Goal: Task Accomplishment & Management: Manage account settings

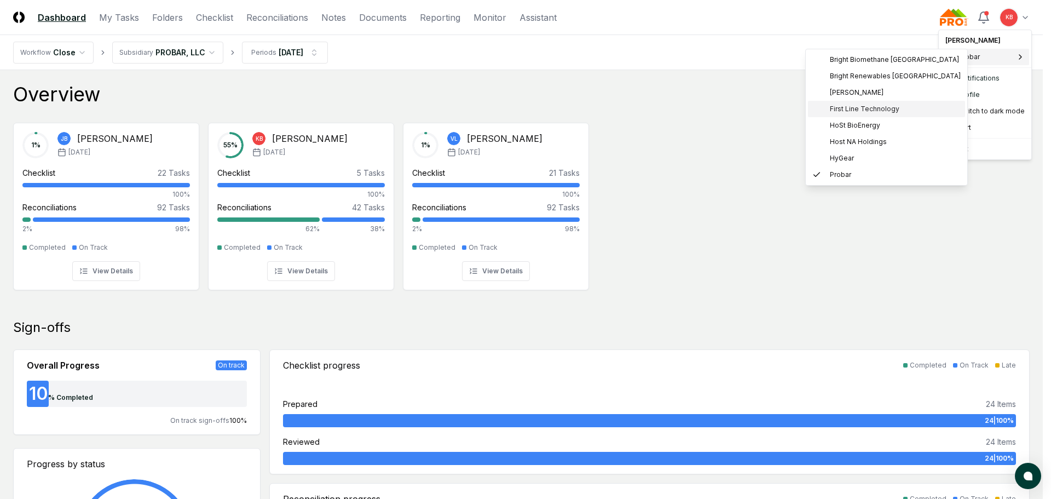
click at [852, 108] on span "First Line Technology" at bounding box center [865, 109] width 70 height 10
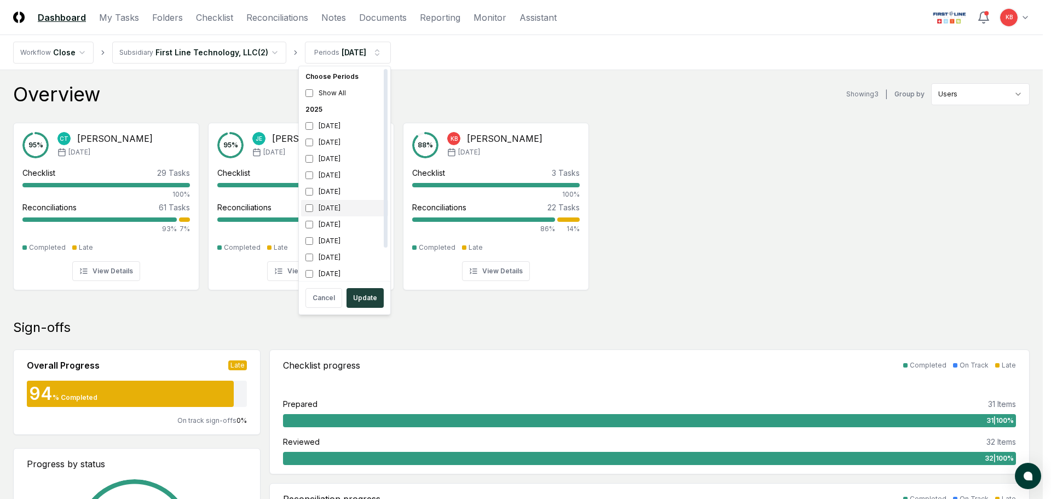
click at [315, 208] on div "July 2025" at bounding box center [344, 208] width 87 height 16
click at [314, 195] on div "August 2025" at bounding box center [344, 191] width 87 height 16
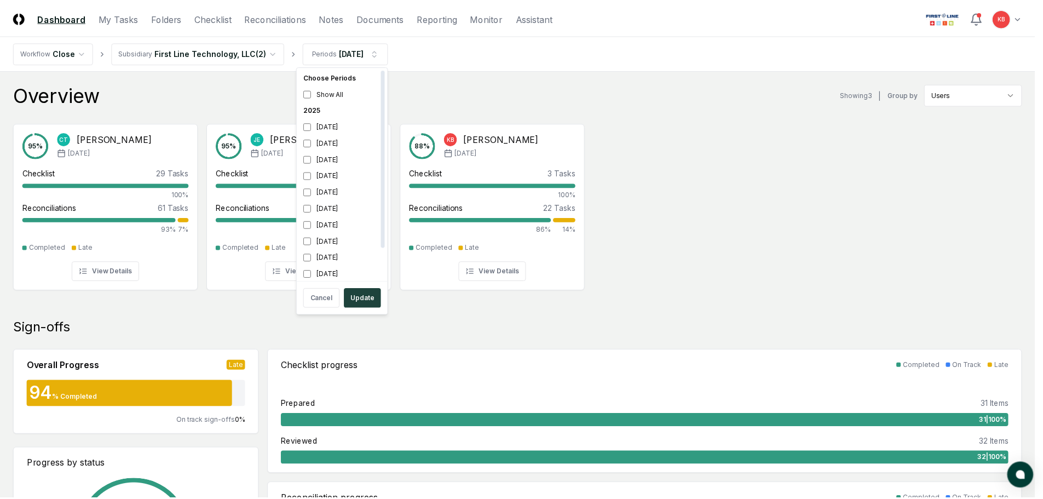
scroll to position [3, 0]
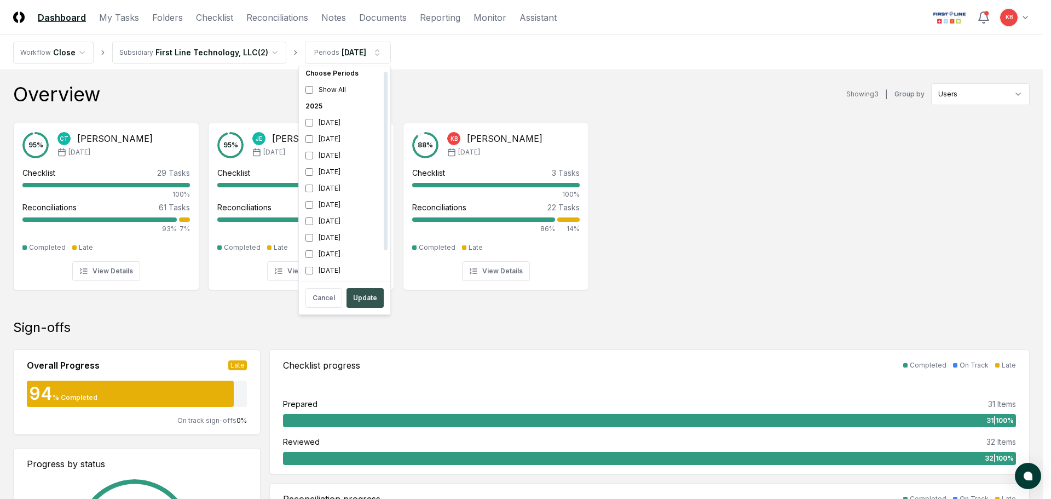
click at [368, 296] on button "Update" at bounding box center [365, 298] width 37 height 20
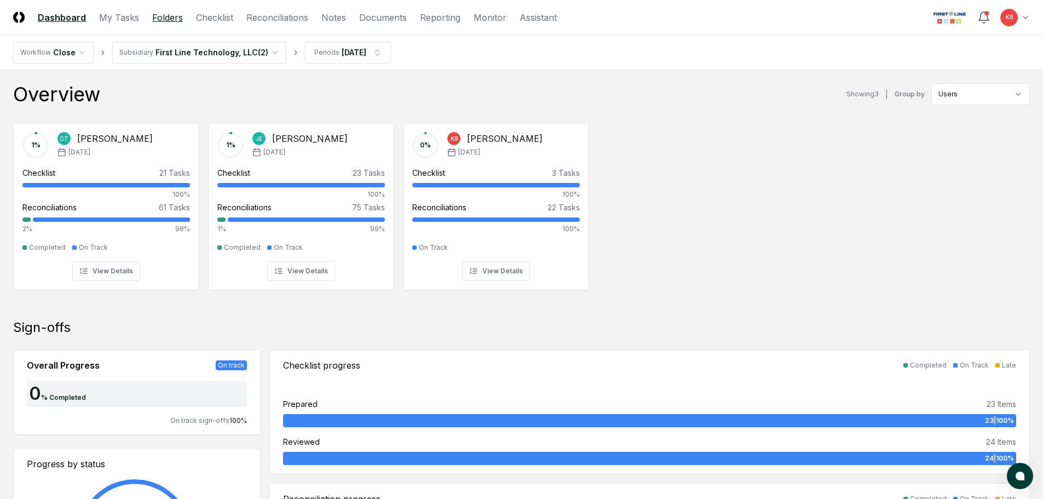
click at [173, 16] on link "Folders" at bounding box center [167, 17] width 31 height 13
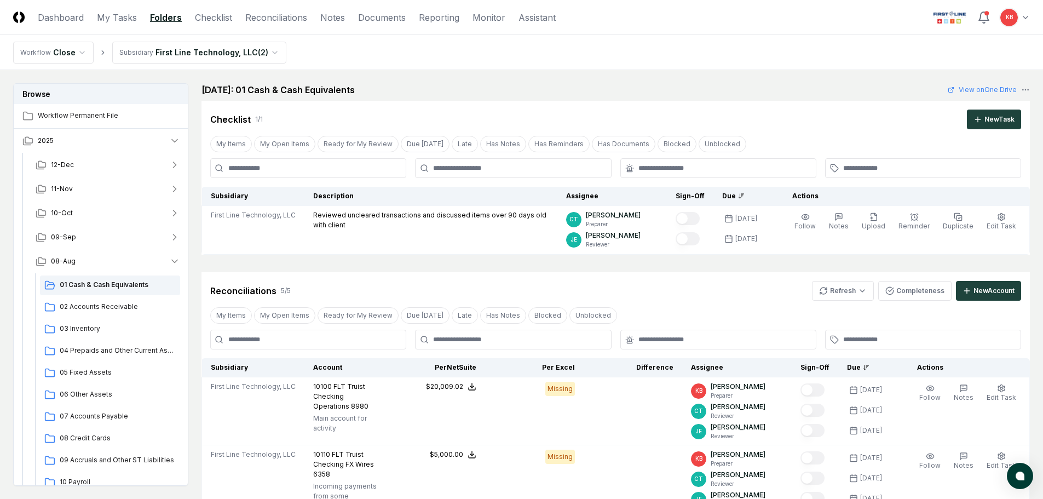
scroll to position [18, 0]
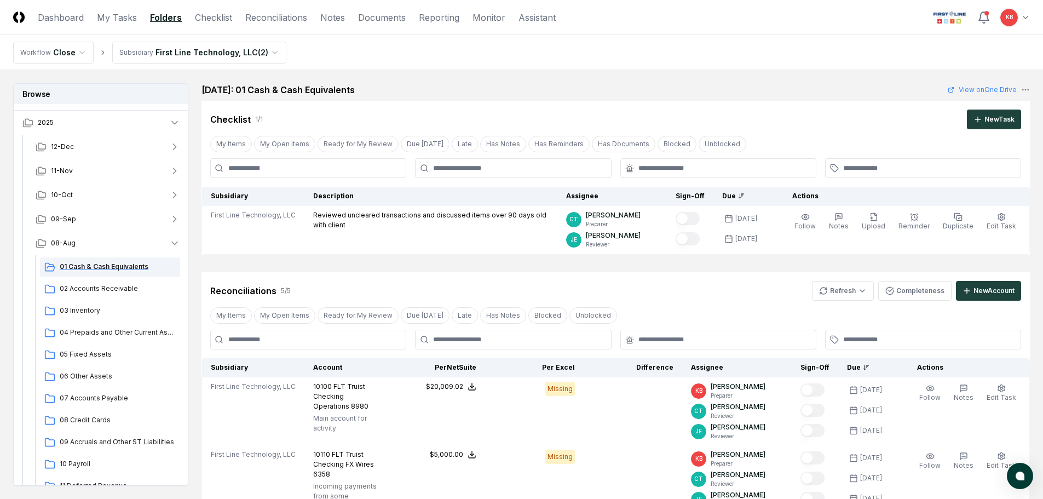
click at [120, 269] on span "01 Cash & Cash Equivalents" at bounding box center [118, 267] width 116 height 10
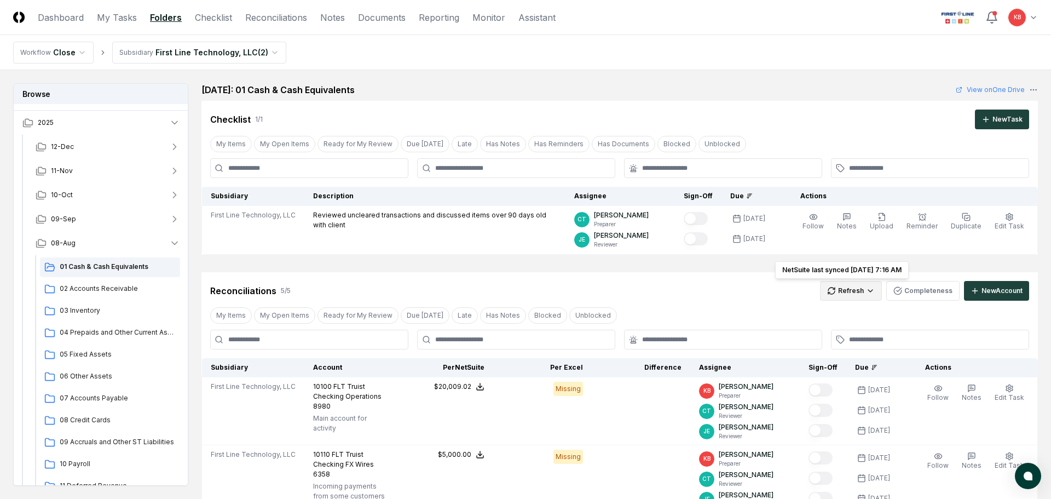
click at [856, 296] on html "CloseCore Dashboard My Tasks Folders Checklist Reconciliations Notes Documents …" at bounding box center [525, 462] width 1051 height 925
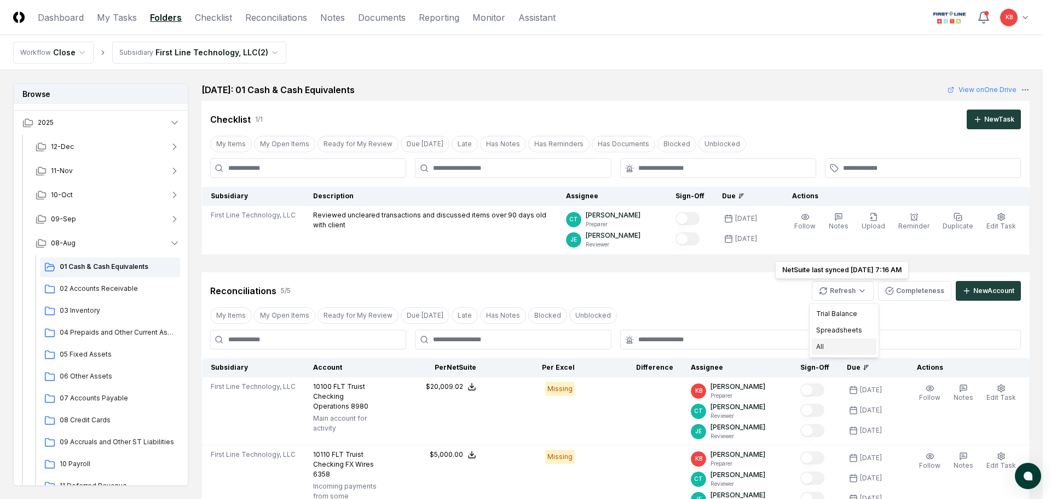
click at [830, 345] on div "All" at bounding box center [844, 346] width 65 height 16
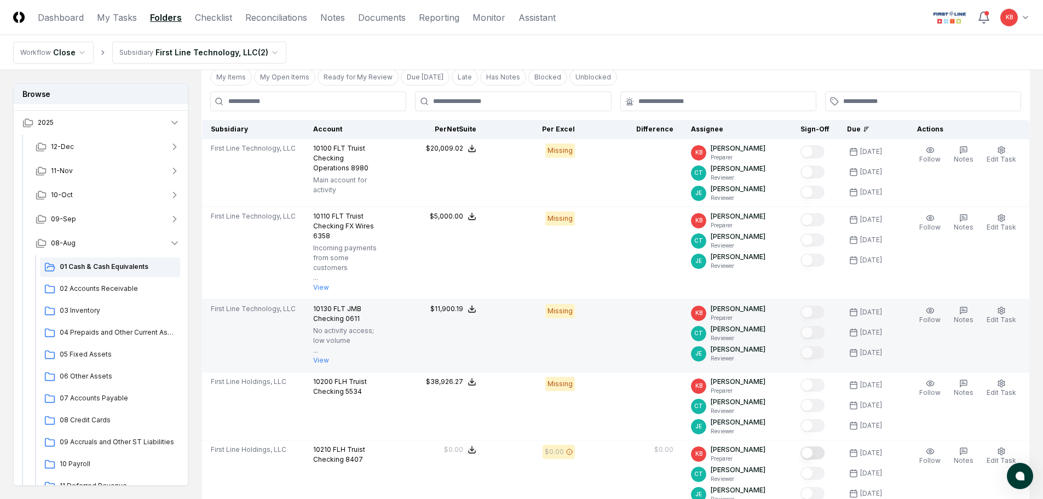
scroll to position [256, 0]
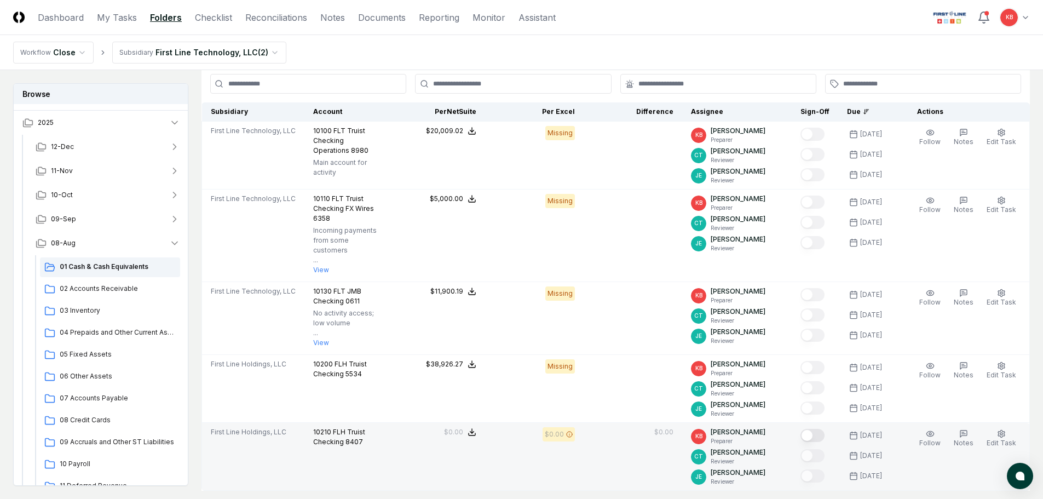
click at [815, 429] on button "Mark complete" at bounding box center [812, 435] width 24 height 13
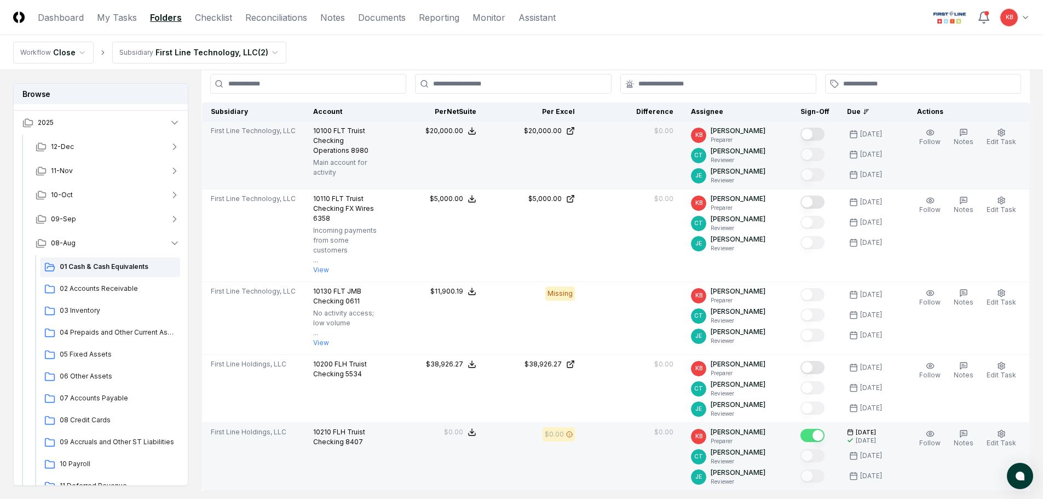
click at [818, 134] on button "Mark complete" at bounding box center [812, 134] width 24 height 13
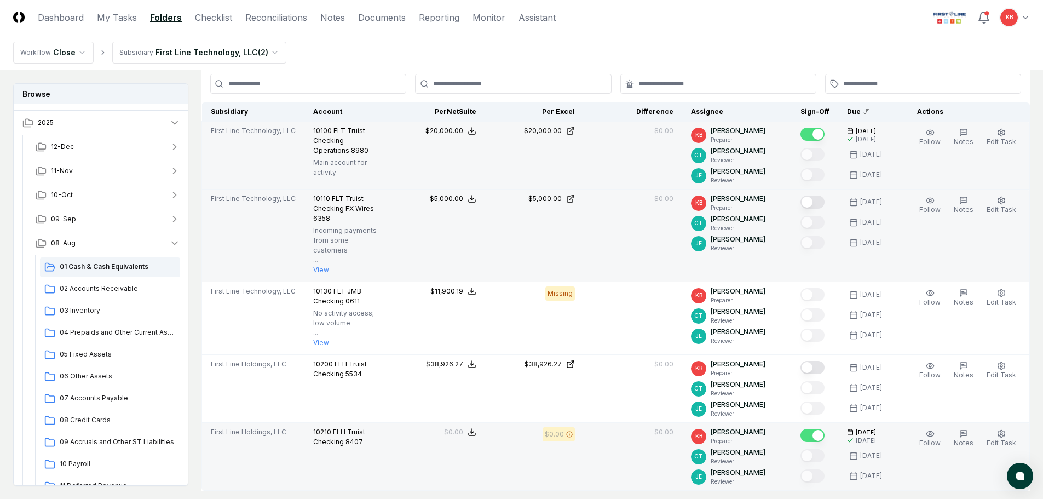
click at [811, 200] on button "Mark complete" at bounding box center [812, 201] width 24 height 13
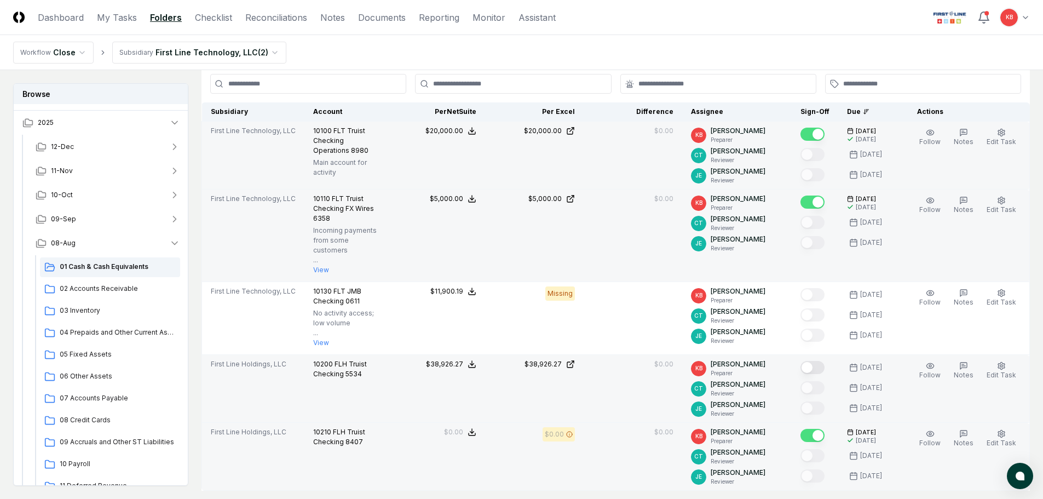
click at [816, 361] on button "Mark complete" at bounding box center [812, 367] width 24 height 13
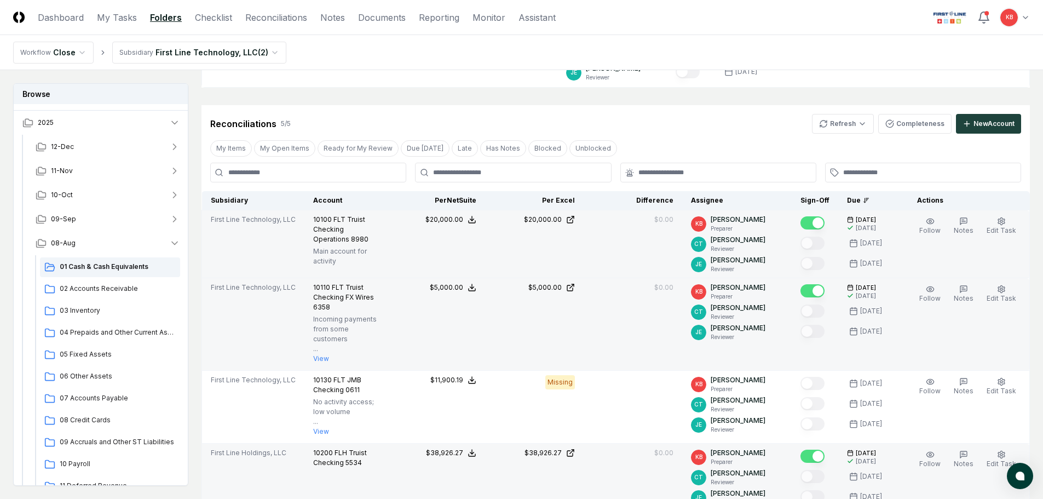
scroll to position [164, 0]
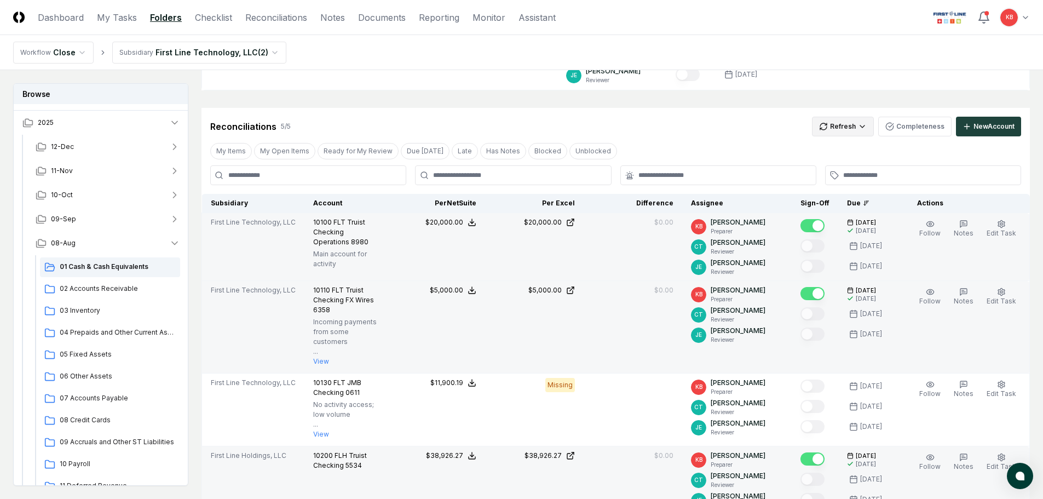
click at [859, 120] on html "CloseCore Dashboard My Tasks Folders Checklist Reconciliations Notes Documents …" at bounding box center [521, 329] width 1043 height 986
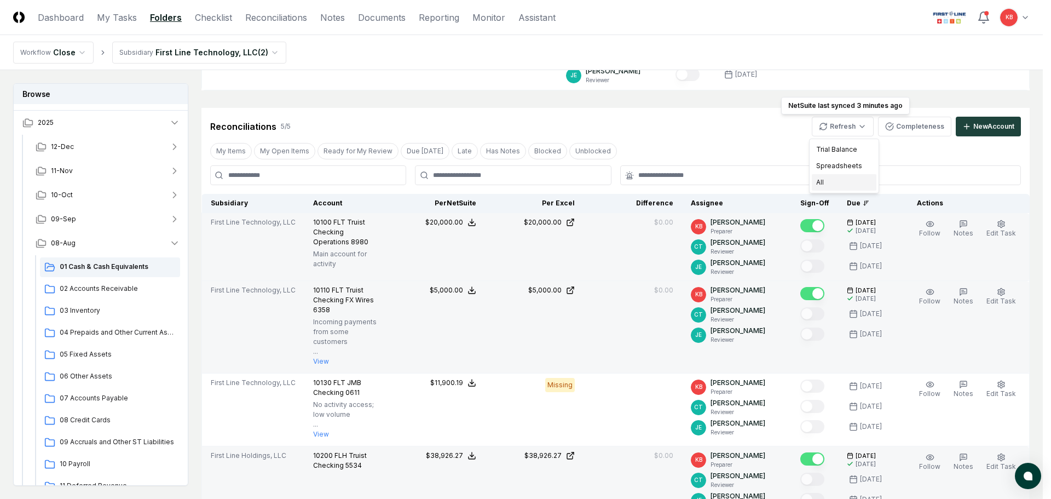
click at [832, 182] on div "All" at bounding box center [844, 182] width 65 height 16
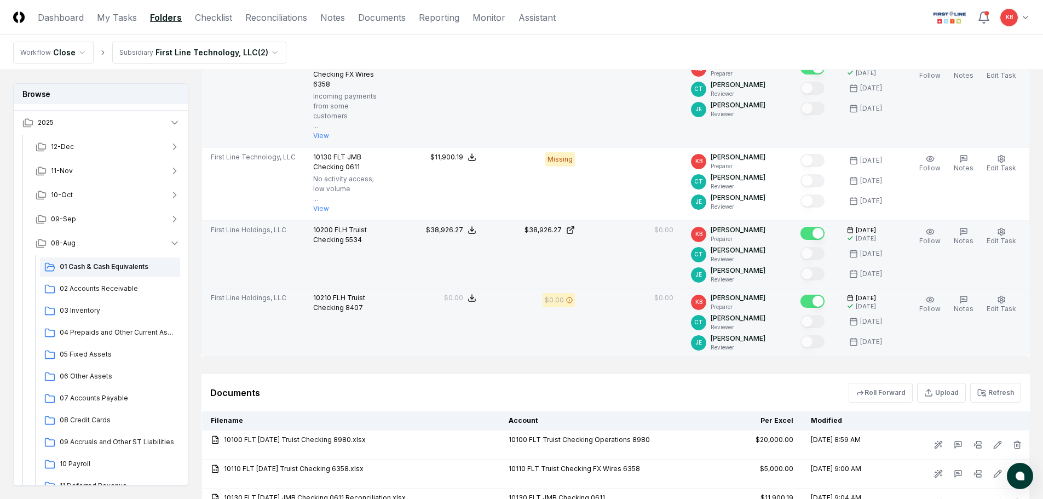
scroll to position [420, 0]
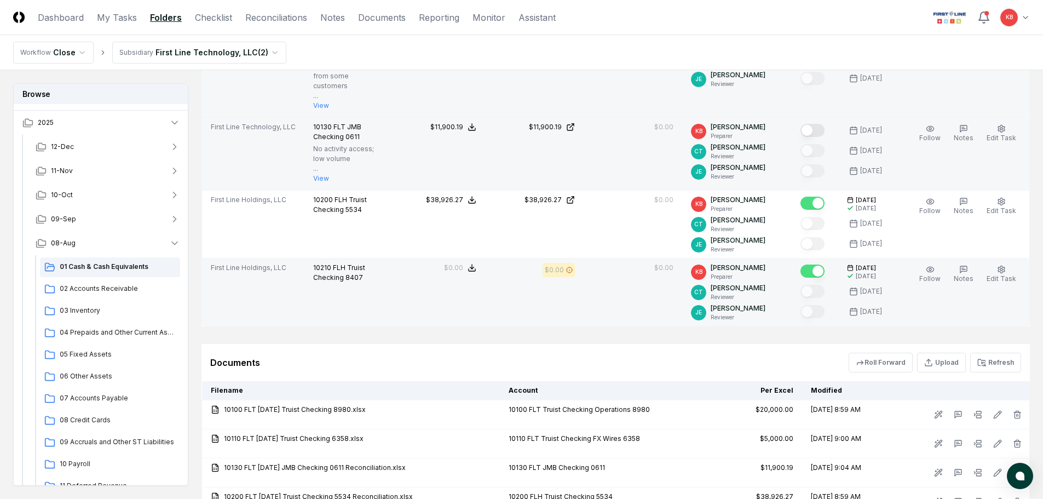
click at [814, 124] on button "Mark complete" at bounding box center [812, 130] width 24 height 13
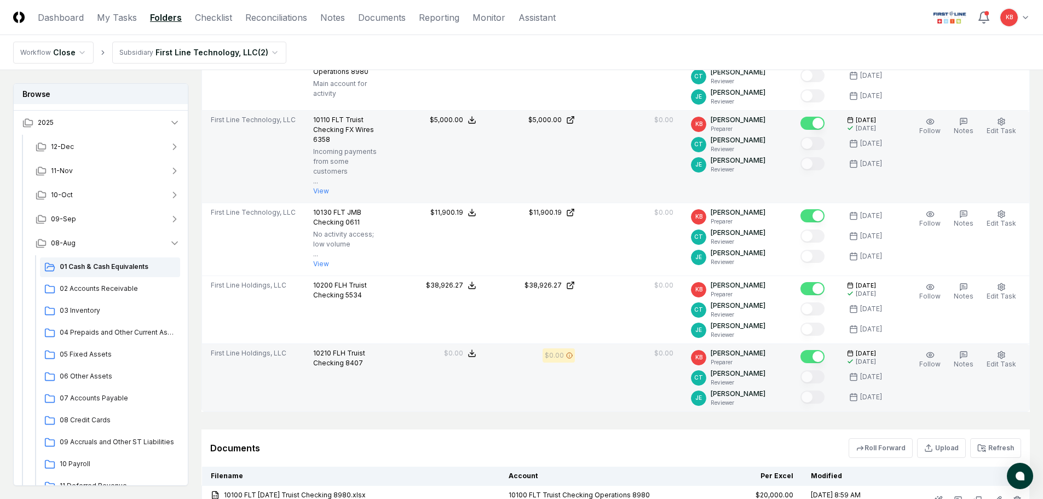
scroll to position [292, 0]
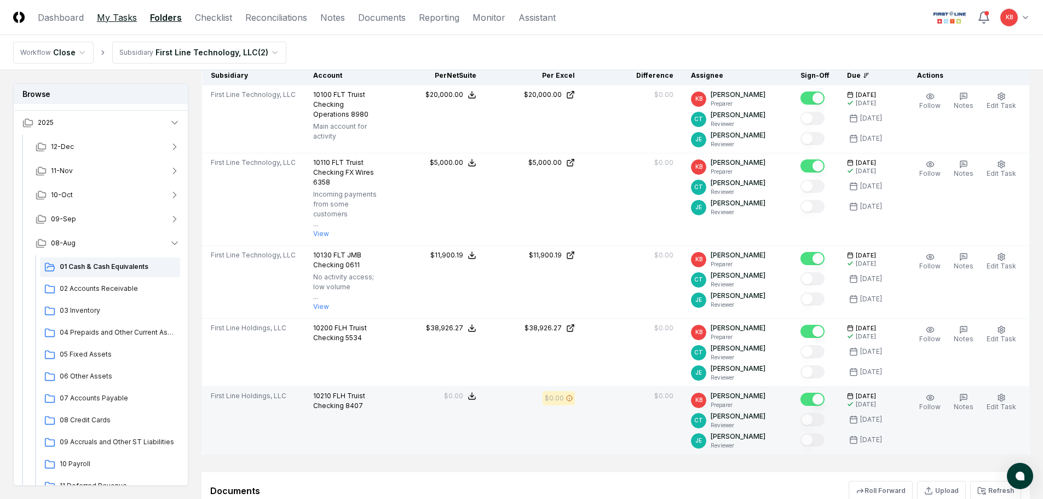
click at [115, 19] on link "My Tasks" at bounding box center [117, 17] width 40 height 13
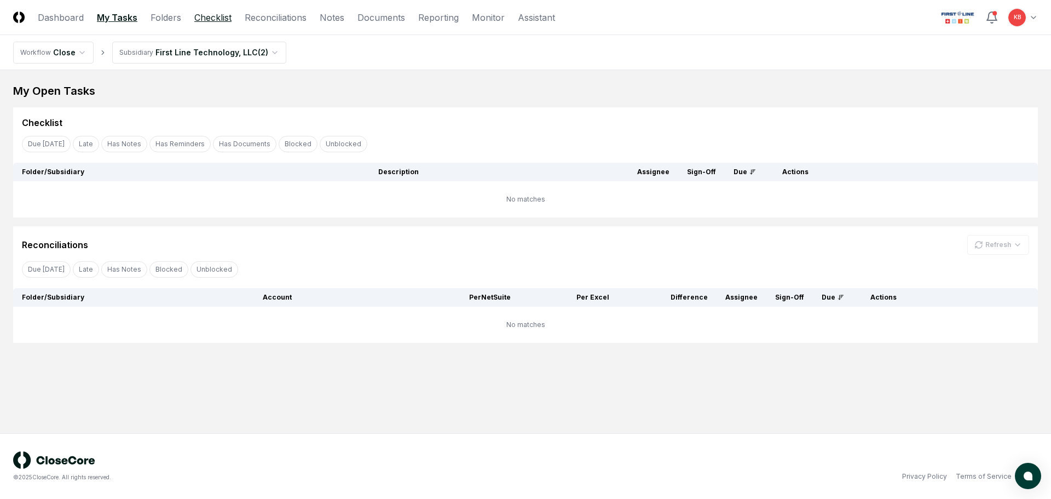
click at [216, 18] on link "Checklist" at bounding box center [212, 17] width 37 height 13
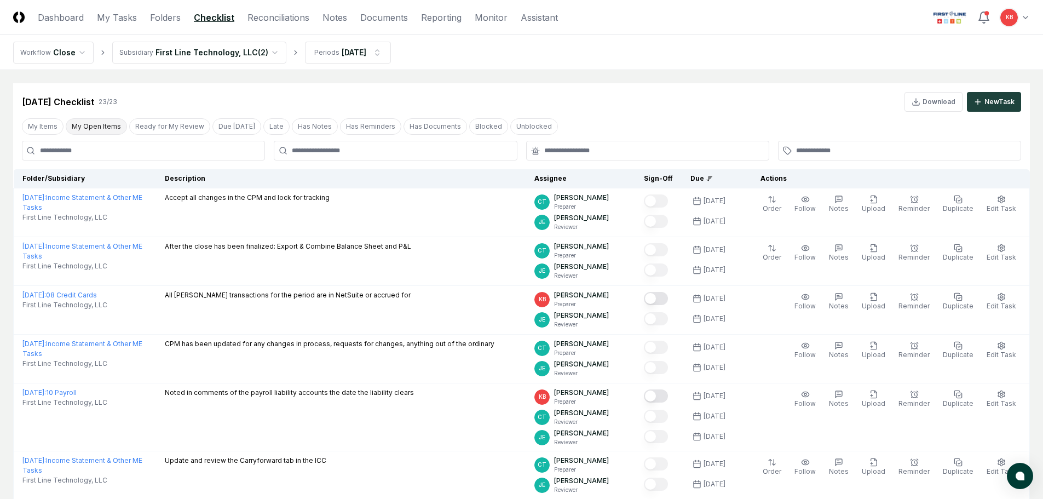
click at [90, 126] on button "My Open Items" at bounding box center [96, 126] width 61 height 16
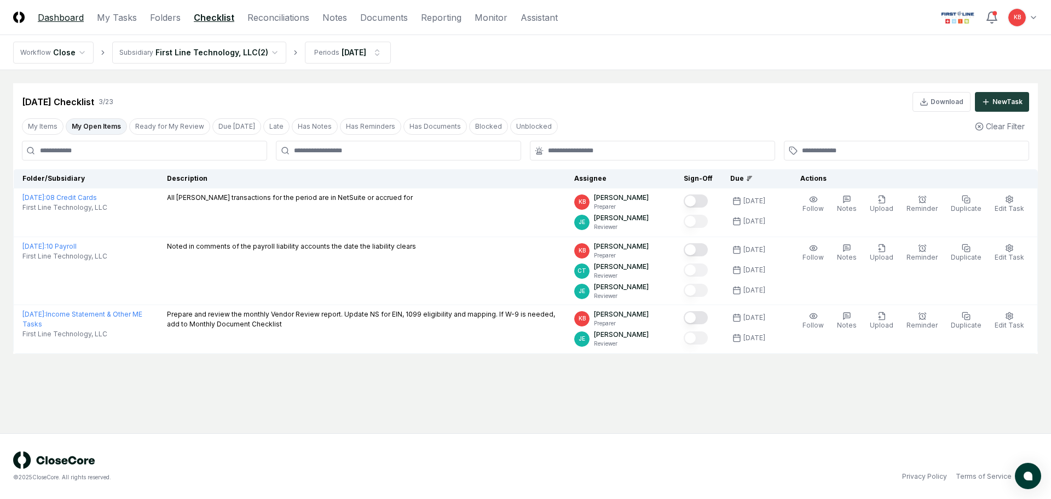
click at [71, 19] on link "Dashboard" at bounding box center [61, 17] width 46 height 13
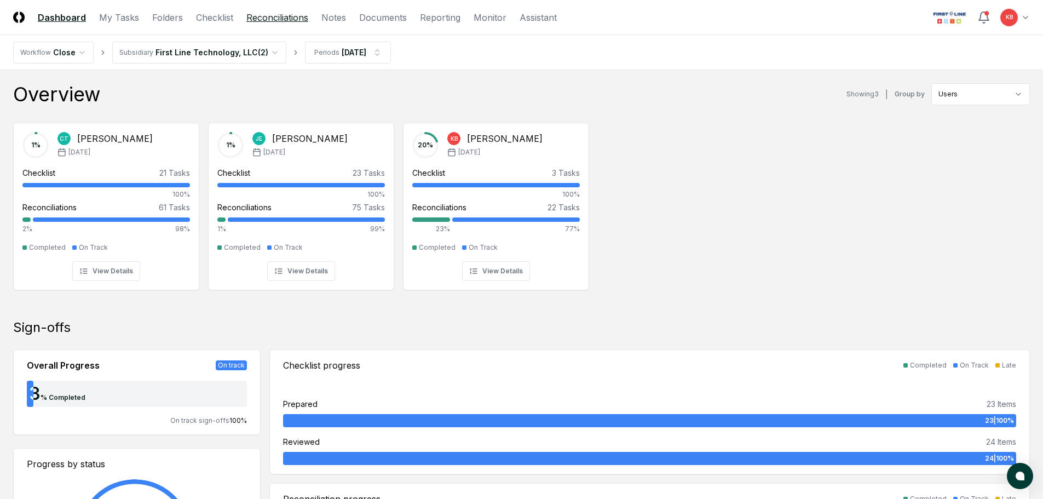
click at [287, 11] on link "Reconciliations" at bounding box center [277, 17] width 62 height 13
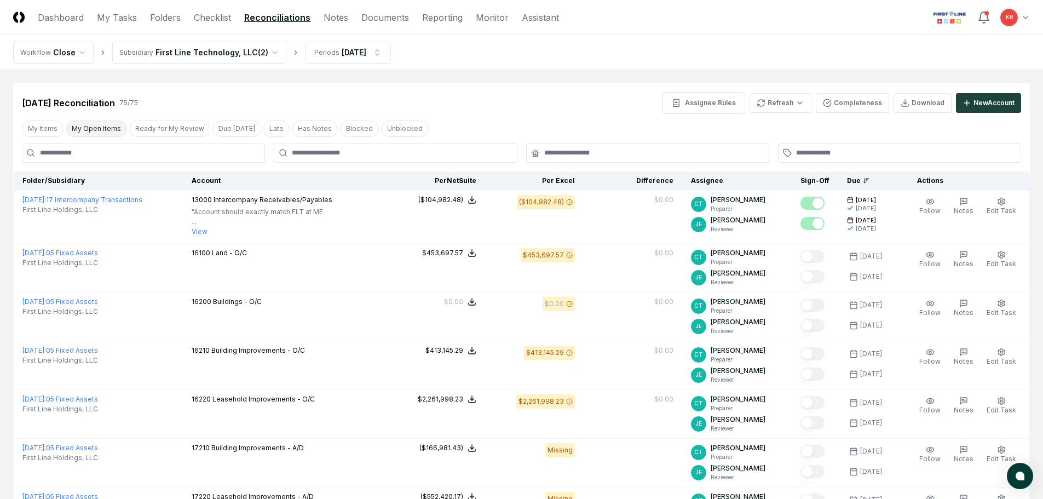
click at [93, 129] on button "My Open Items" at bounding box center [96, 128] width 61 height 16
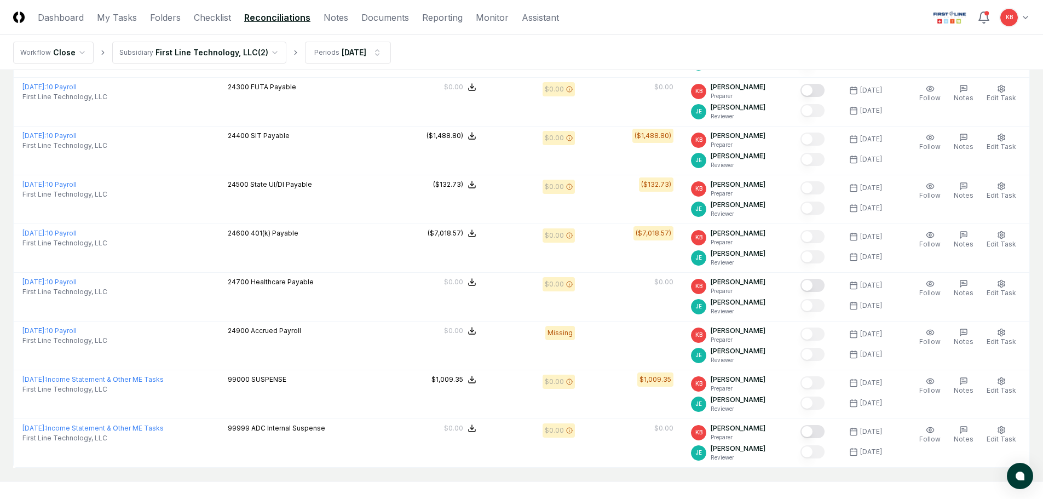
scroll to position [639, 0]
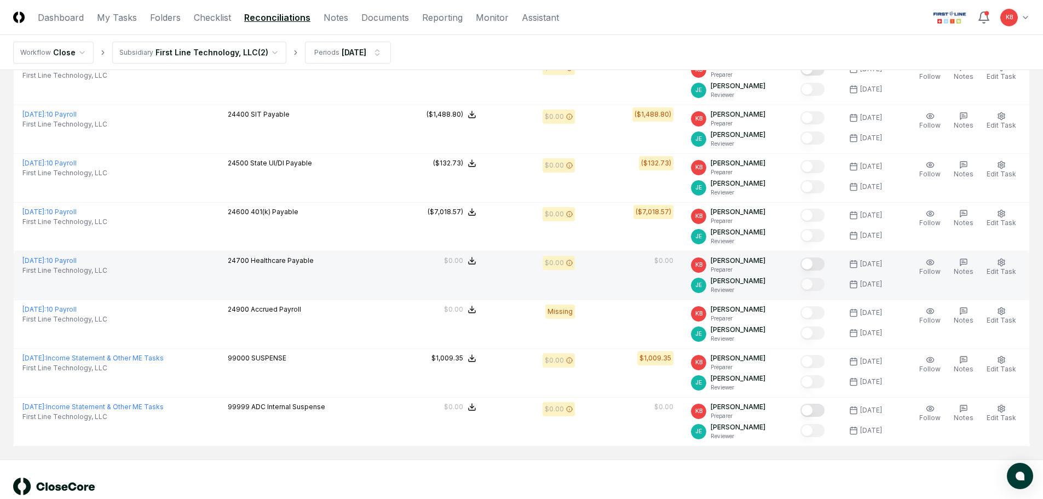
click at [816, 265] on button "Mark complete" at bounding box center [812, 263] width 24 height 13
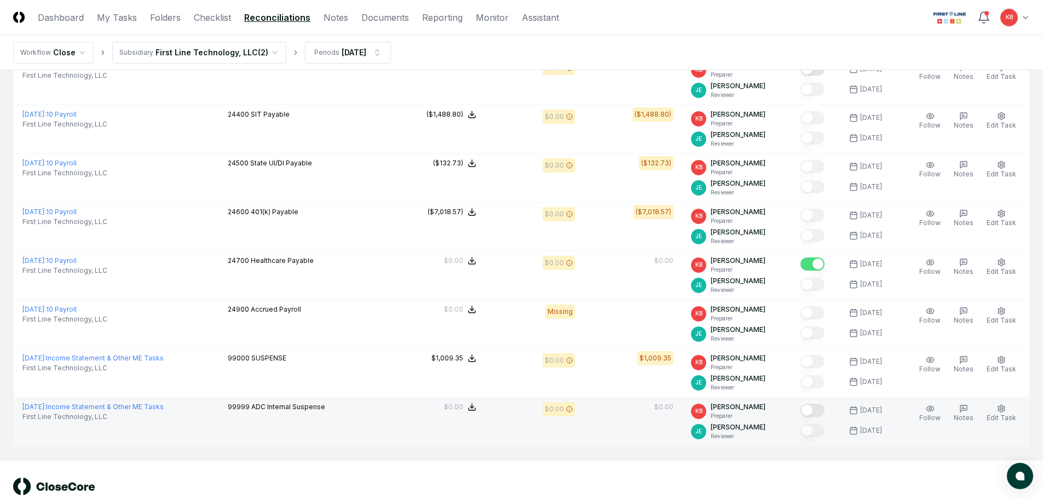
click at [818, 407] on button "Mark complete" at bounding box center [812, 409] width 24 height 13
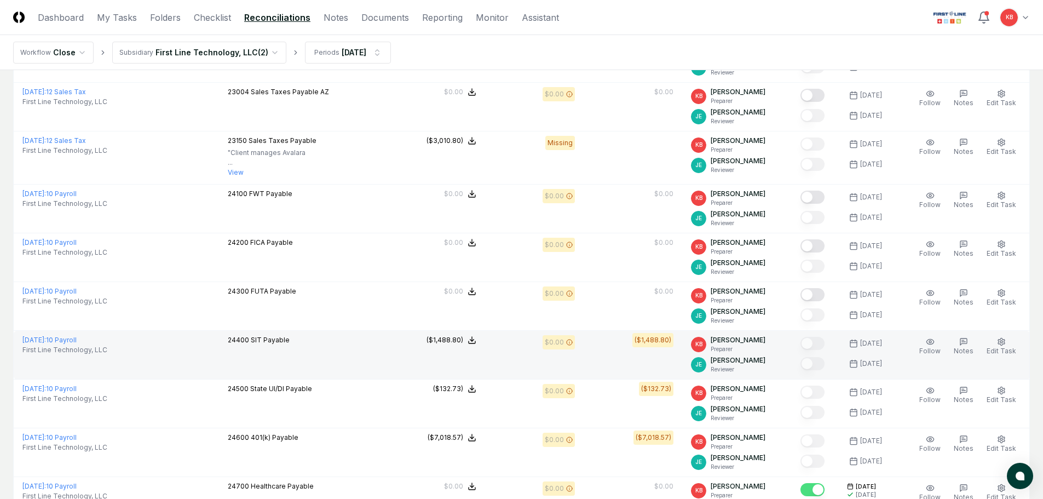
scroll to position [401, 0]
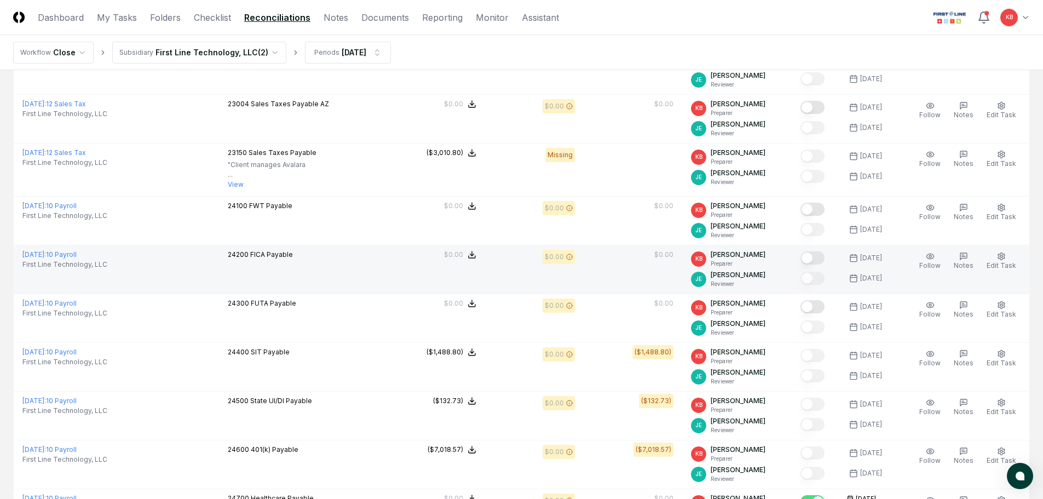
drag, startPoint x: 810, startPoint y: 307, endPoint x: 817, endPoint y: 274, distance: 34.3
click at [810, 307] on button "Mark complete" at bounding box center [812, 306] width 24 height 13
click at [819, 258] on button "Mark complete" at bounding box center [812, 257] width 24 height 13
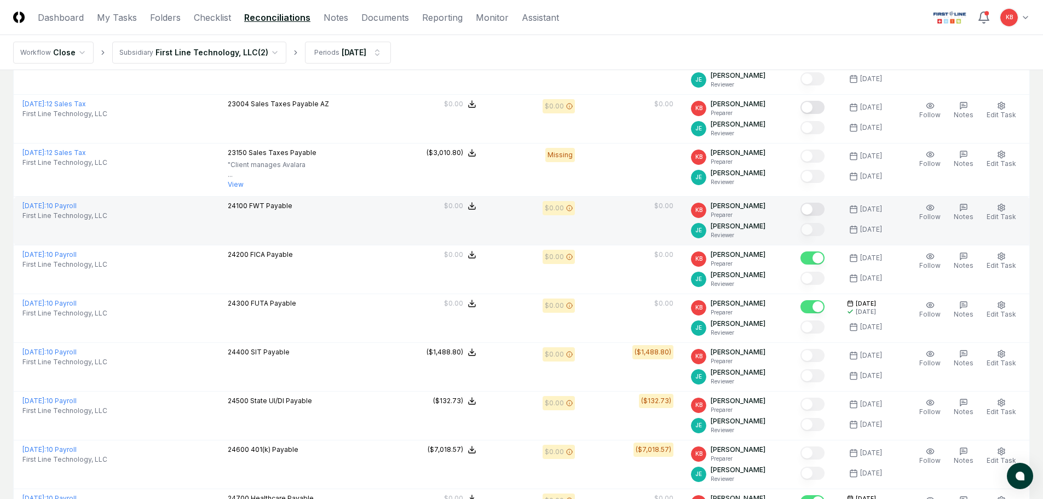
click at [811, 205] on button "Mark complete" at bounding box center [812, 209] width 24 height 13
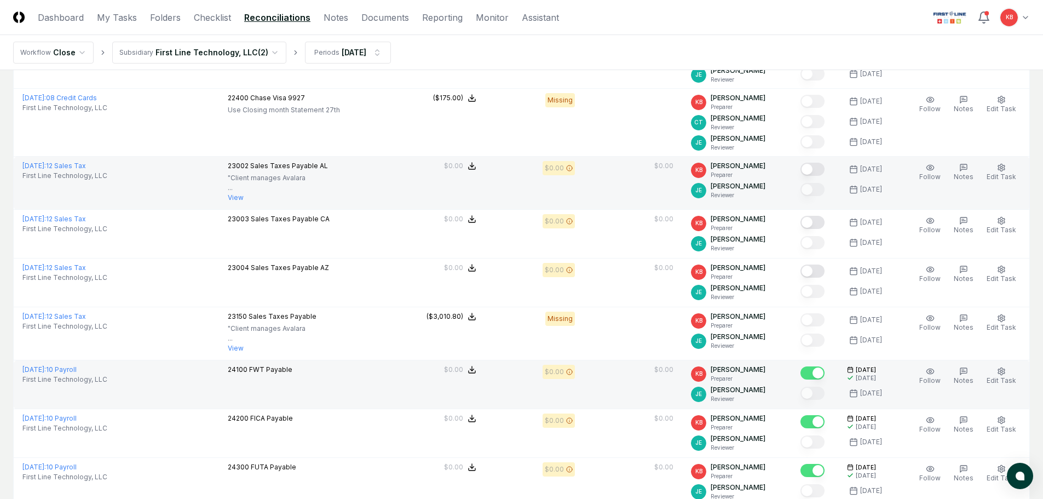
scroll to position [237, 0]
click at [815, 172] on button "Mark complete" at bounding box center [812, 169] width 24 height 13
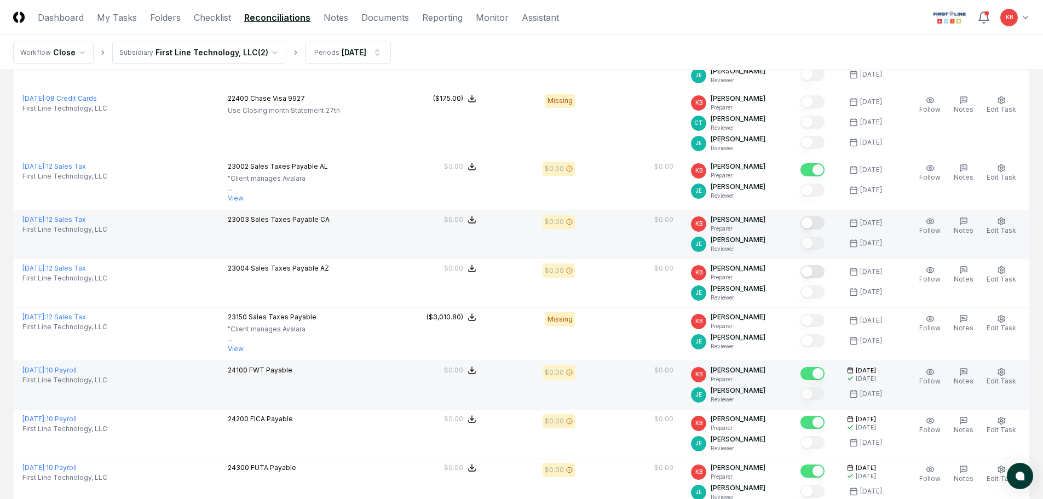
click at [812, 223] on button "Mark complete" at bounding box center [812, 222] width 24 height 13
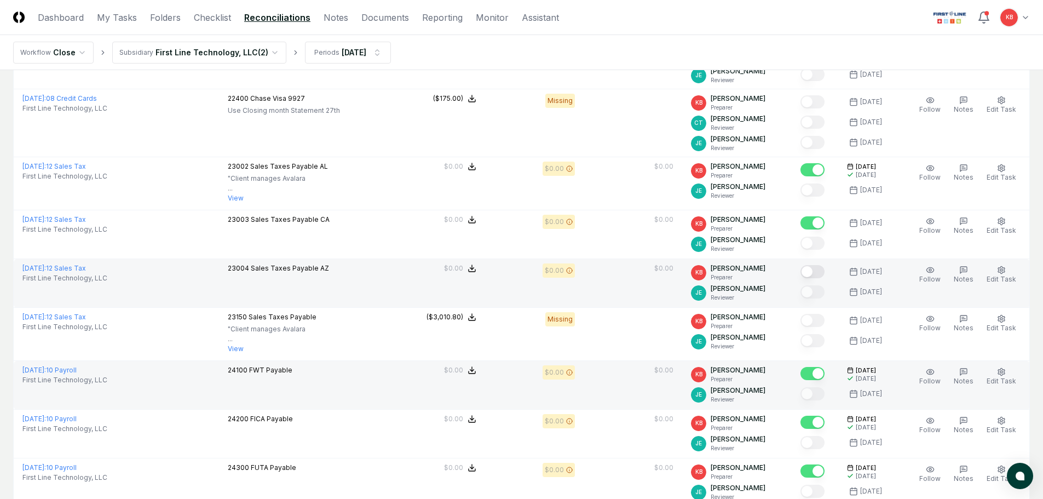
click at [811, 273] on button "Mark complete" at bounding box center [812, 271] width 24 height 13
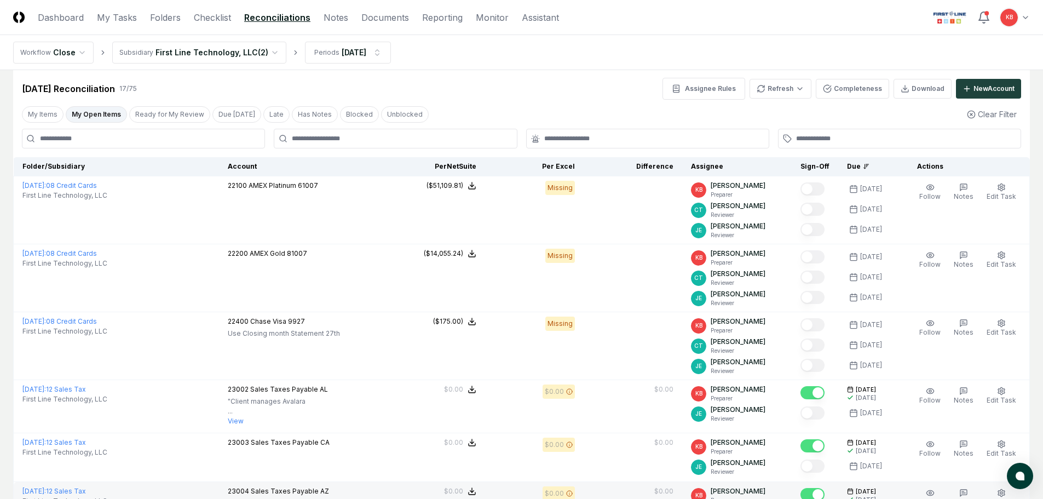
scroll to position [0, 0]
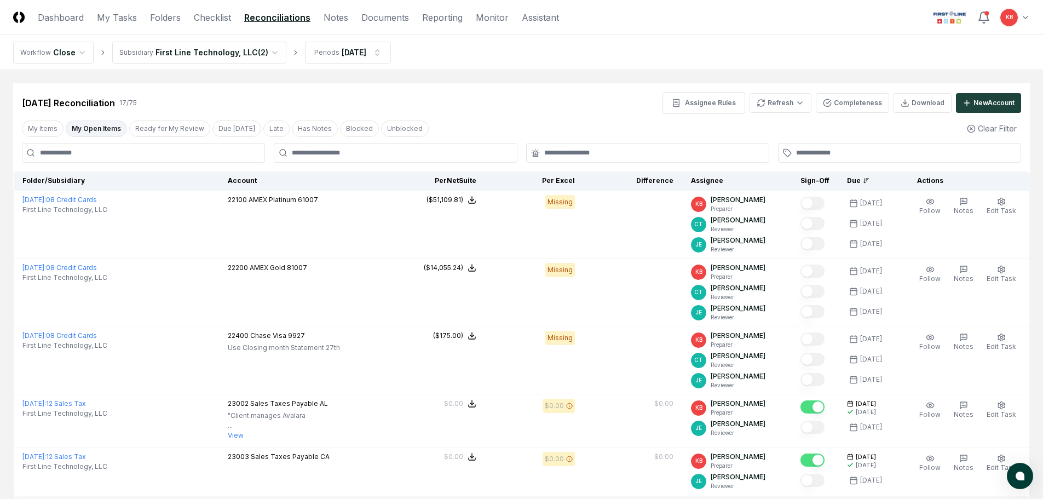
drag, startPoint x: 74, startPoint y: 11, endPoint x: 83, endPoint y: 26, distance: 16.7
click at [74, 11] on link "Dashboard" at bounding box center [61, 17] width 46 height 13
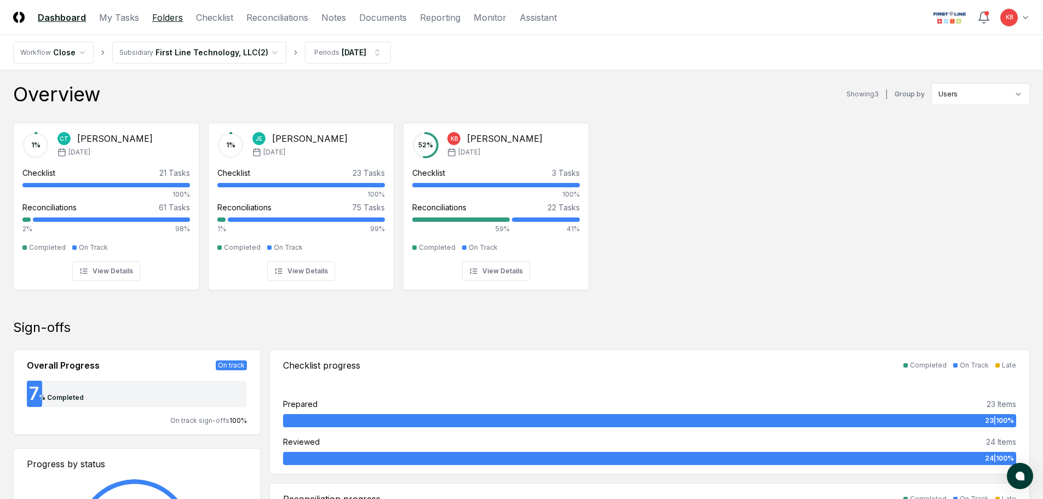
click at [170, 17] on link "Folders" at bounding box center [167, 17] width 31 height 13
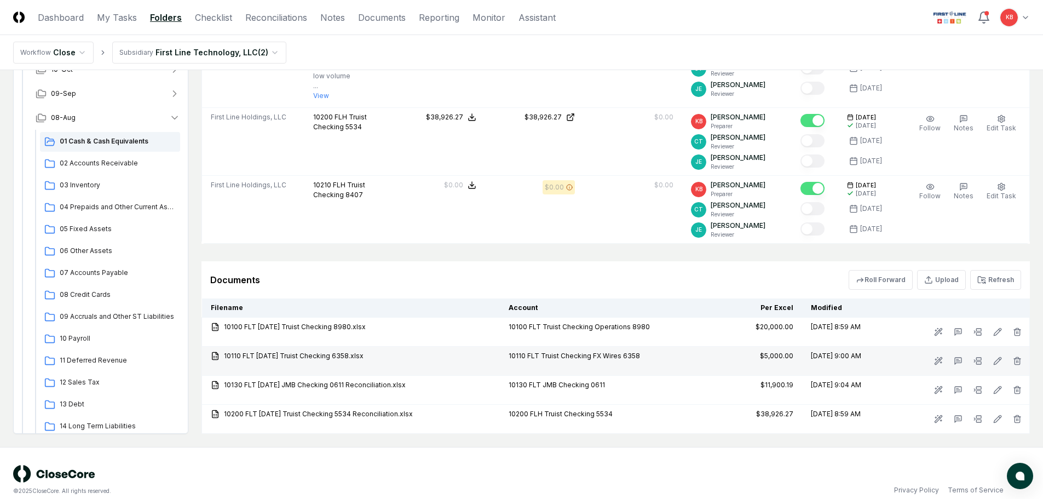
scroll to position [506, 0]
